Goal: Information Seeking & Learning: Learn about a topic

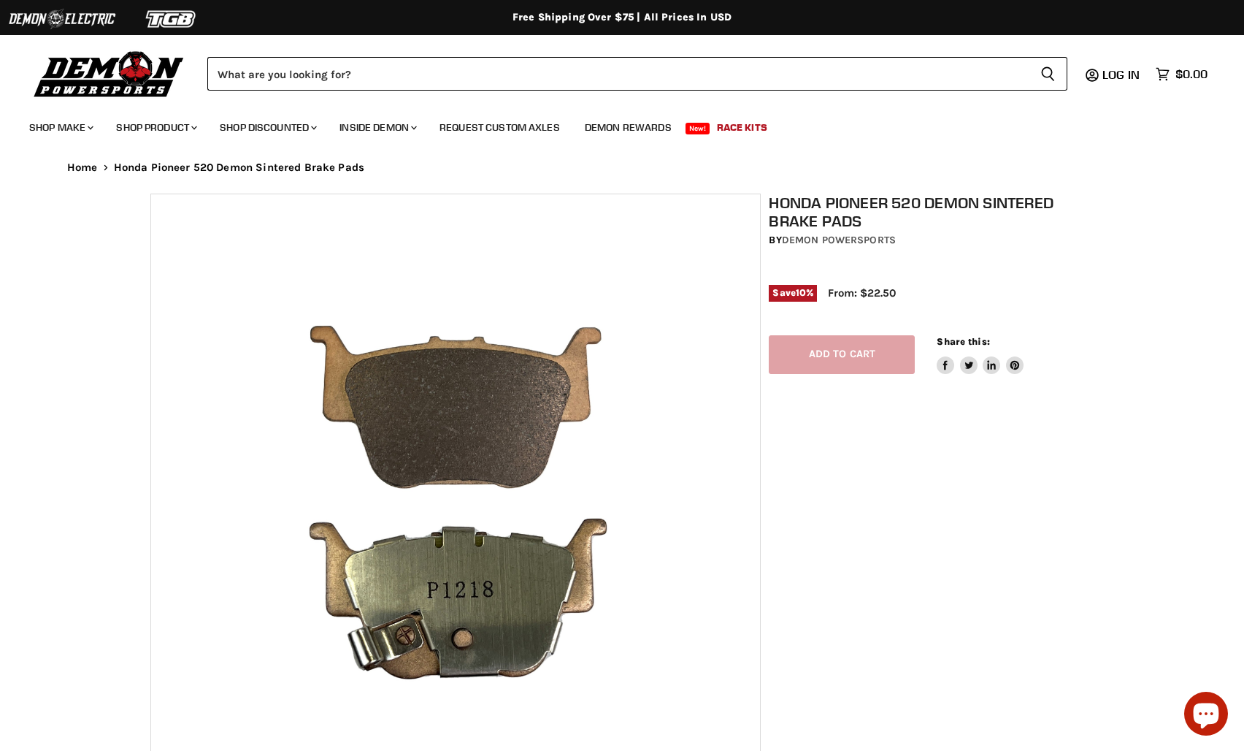
select select "******"
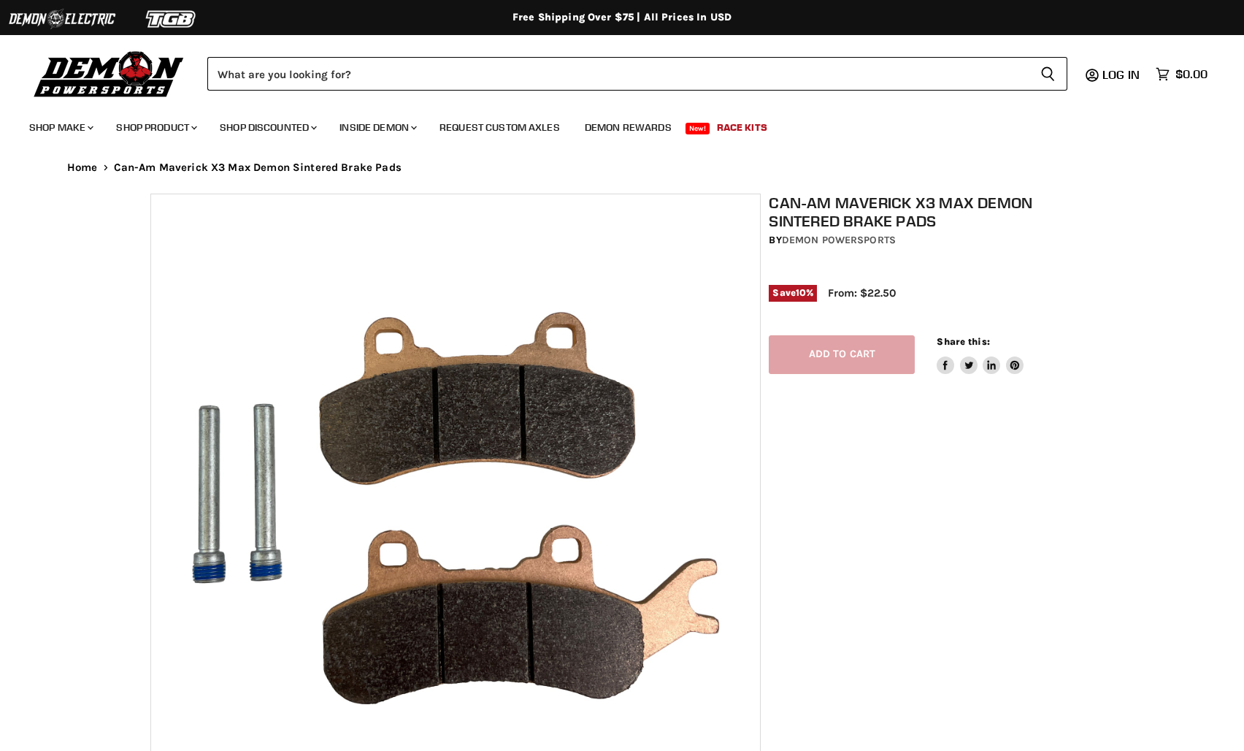
select select "******"
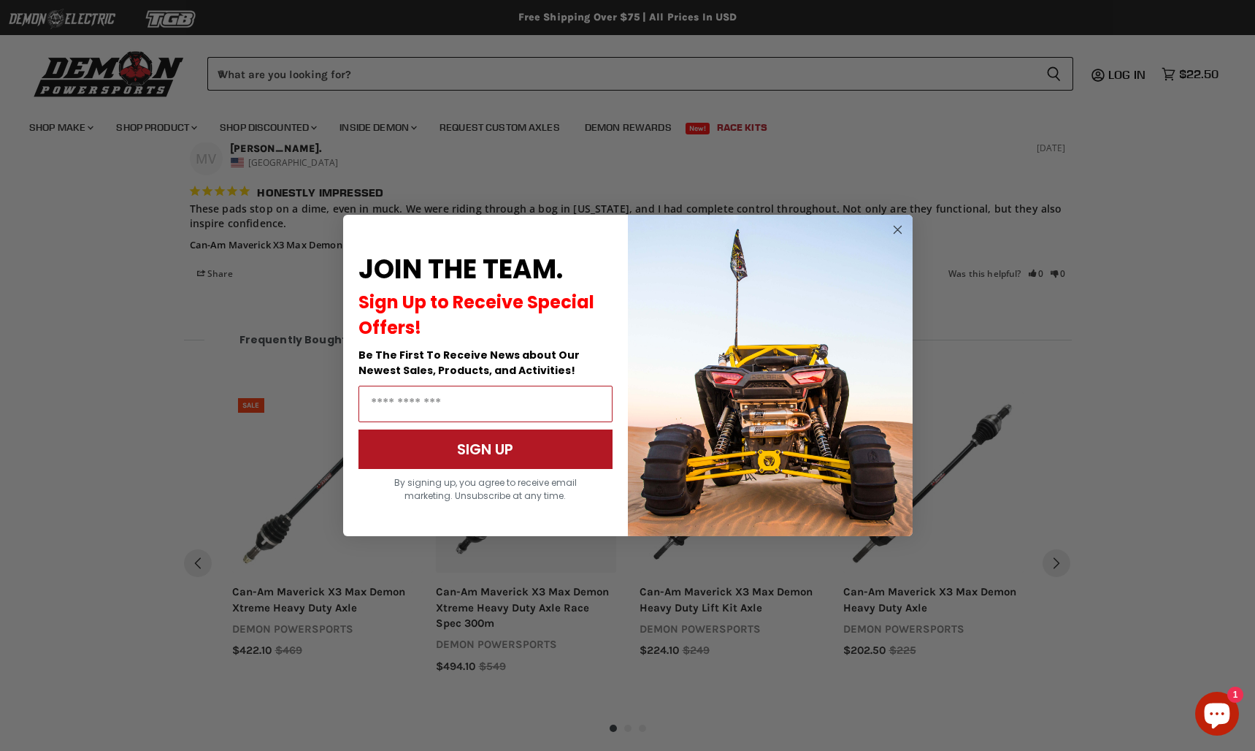
scroll to position [1621, 0]
